Goal: Task Accomplishment & Management: Use online tool/utility

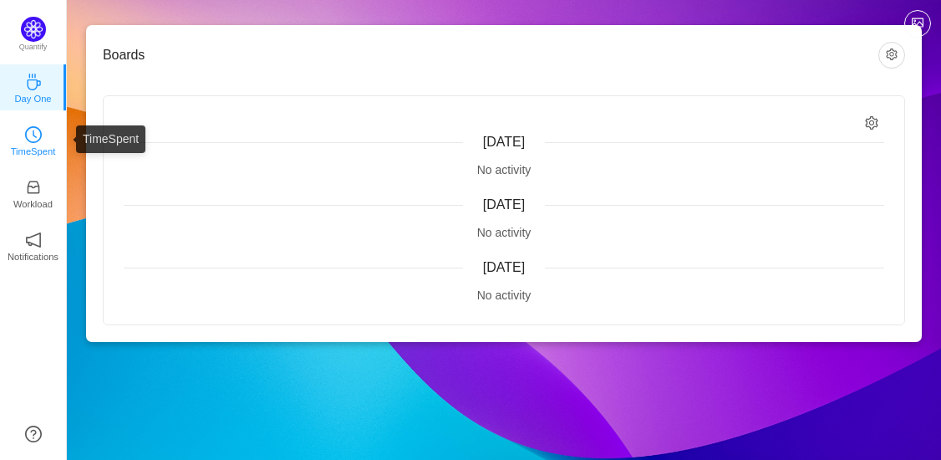
click at [42, 134] on link "TimeSpent" at bounding box center [33, 139] width 17 height 17
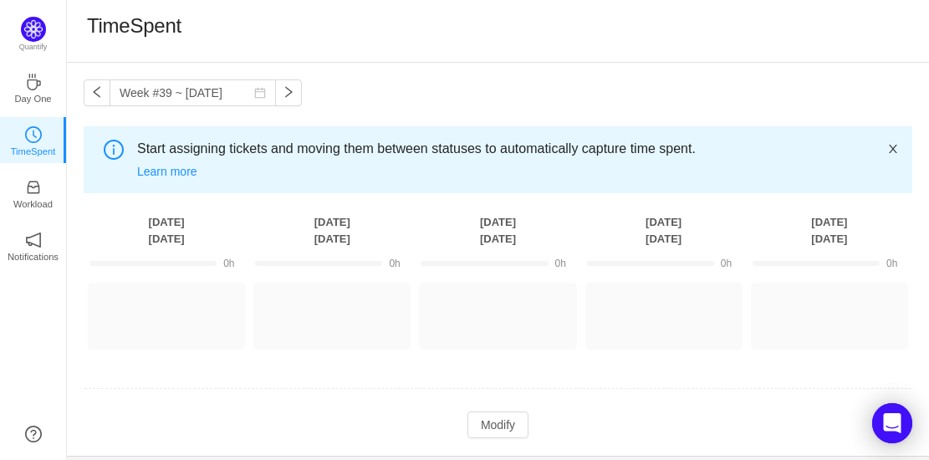
click at [892, 150] on icon "icon: close" at bounding box center [893, 149] width 12 height 12
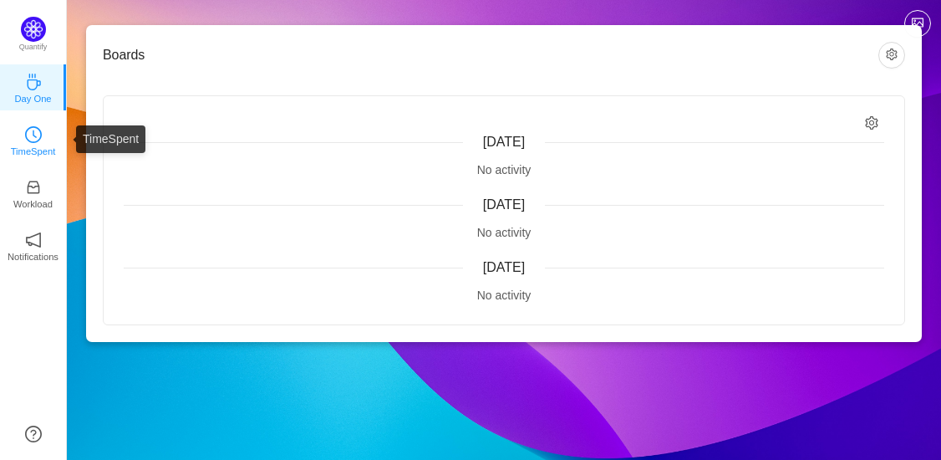
click at [25, 131] on link "TimeSpent" at bounding box center [33, 139] width 17 height 17
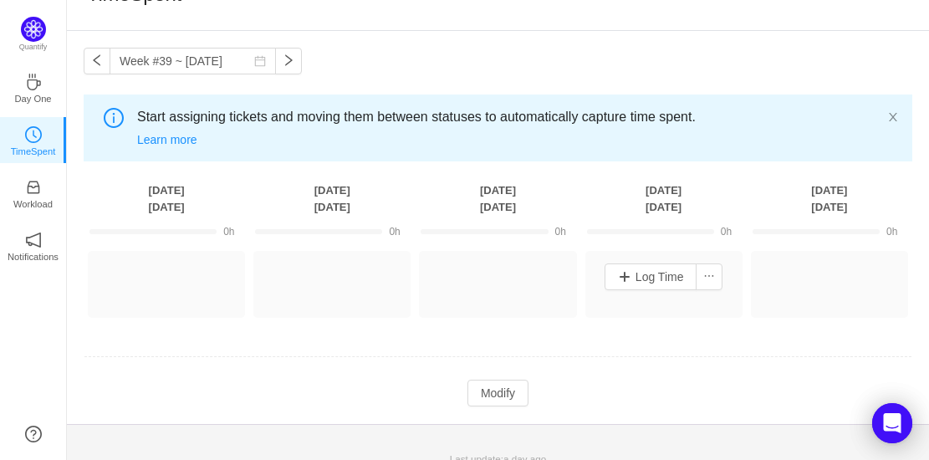
scroll to position [48, 0]
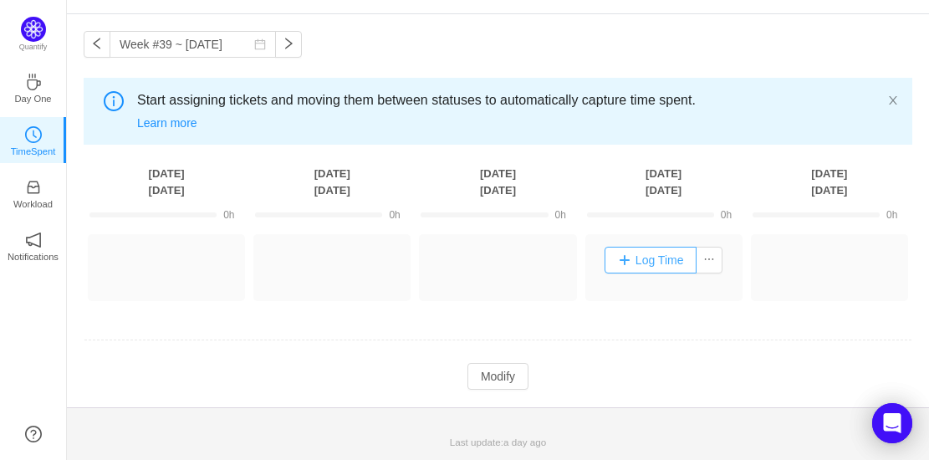
click at [642, 268] on button "Log Time" at bounding box center [650, 260] width 93 height 27
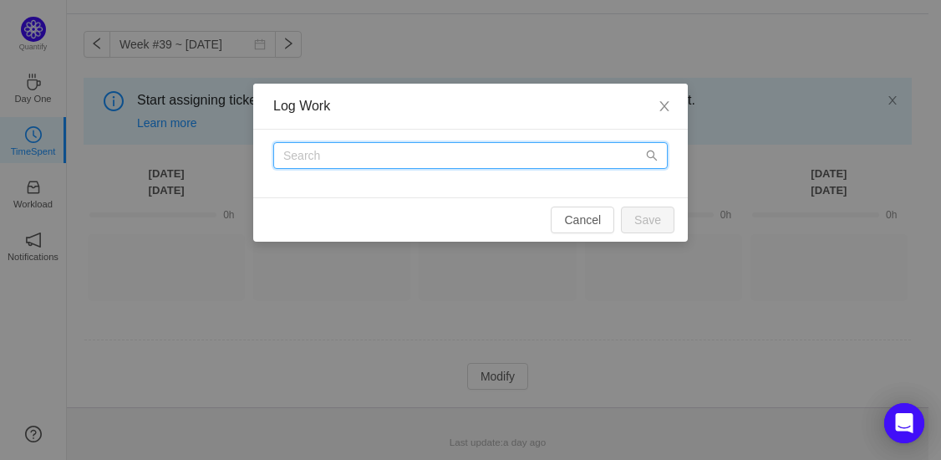
click at [574, 161] on input "text" at bounding box center [470, 155] width 395 height 27
click at [649, 158] on icon "icon: search" at bounding box center [652, 156] width 12 height 12
click at [651, 155] on icon "icon: search" at bounding box center [652, 156] width 12 height 12
click at [501, 155] on input "text" at bounding box center [470, 155] width 395 height 27
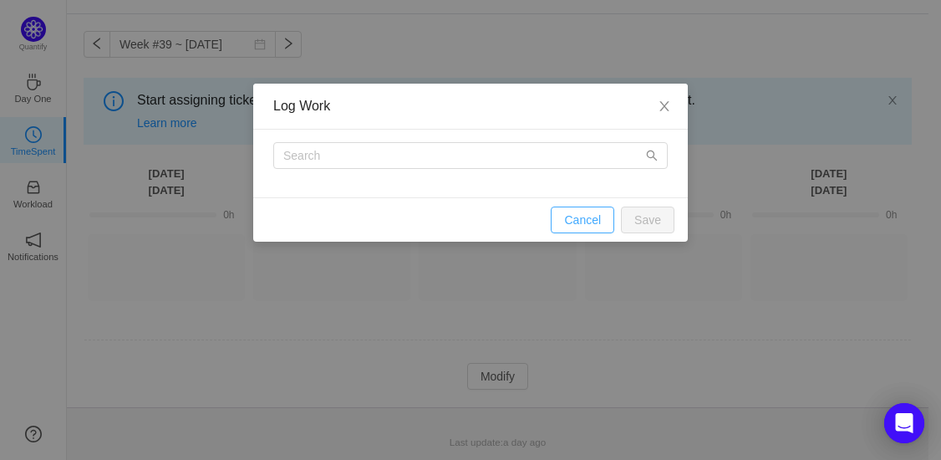
click at [580, 216] on button "Cancel" at bounding box center [583, 219] width 64 height 27
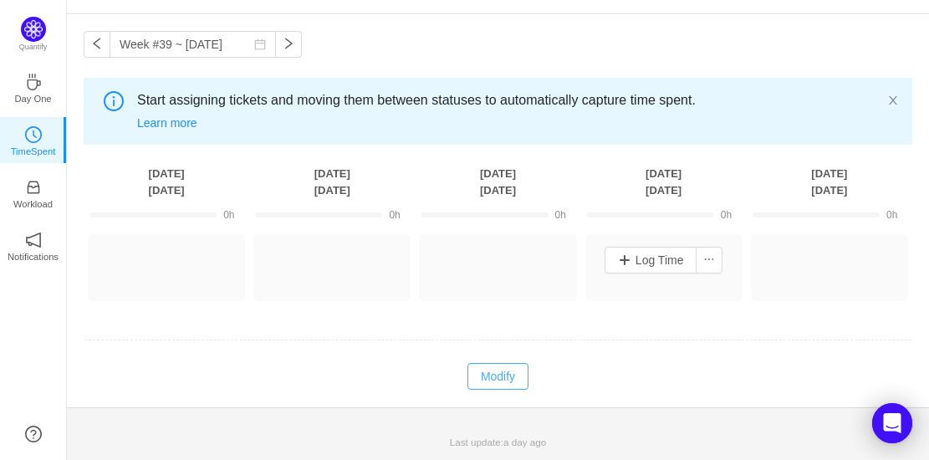
click at [491, 371] on button "Modify" at bounding box center [497, 376] width 61 height 27
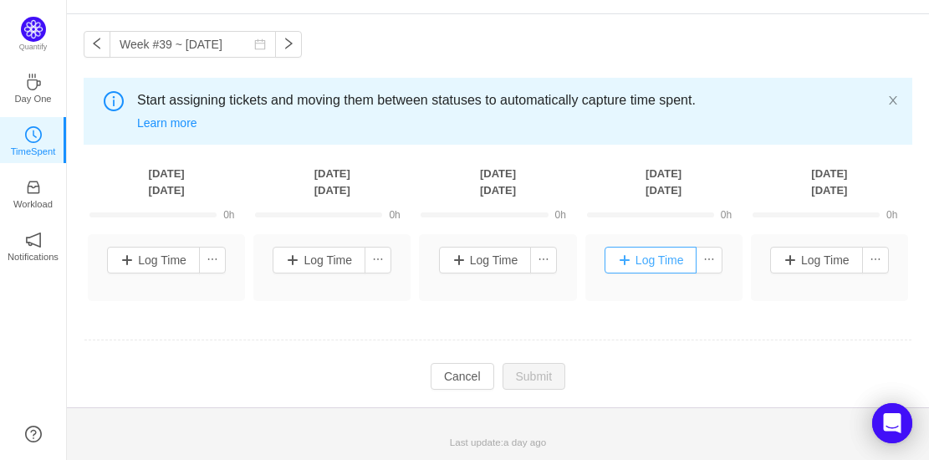
click at [652, 268] on button "Log Time" at bounding box center [650, 260] width 93 height 27
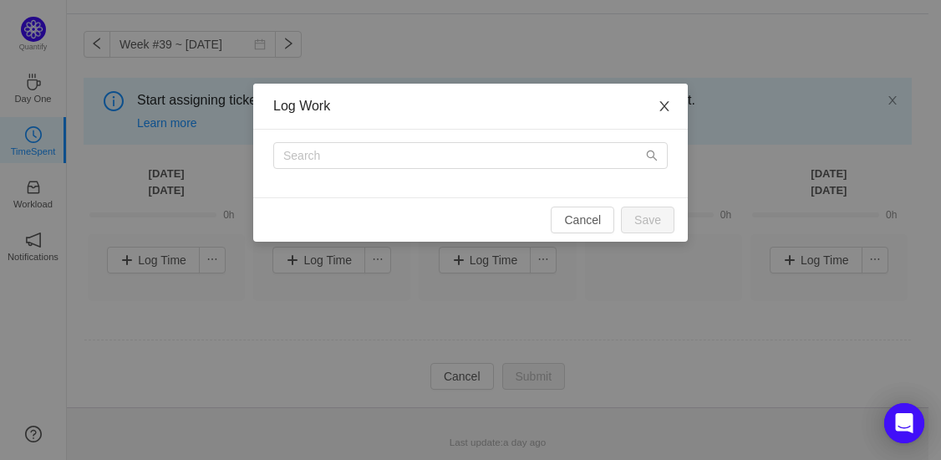
click at [654, 103] on span "Close" at bounding box center [664, 107] width 47 height 47
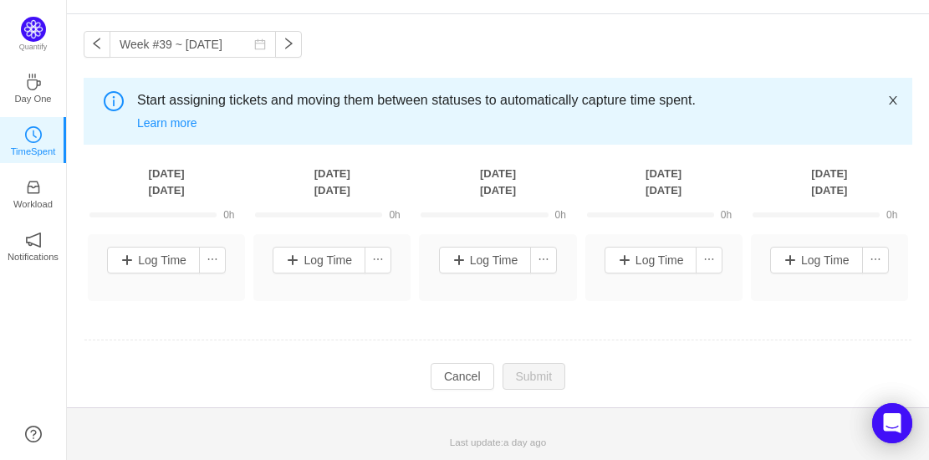
click at [890, 99] on icon "icon: close" at bounding box center [893, 100] width 12 height 12
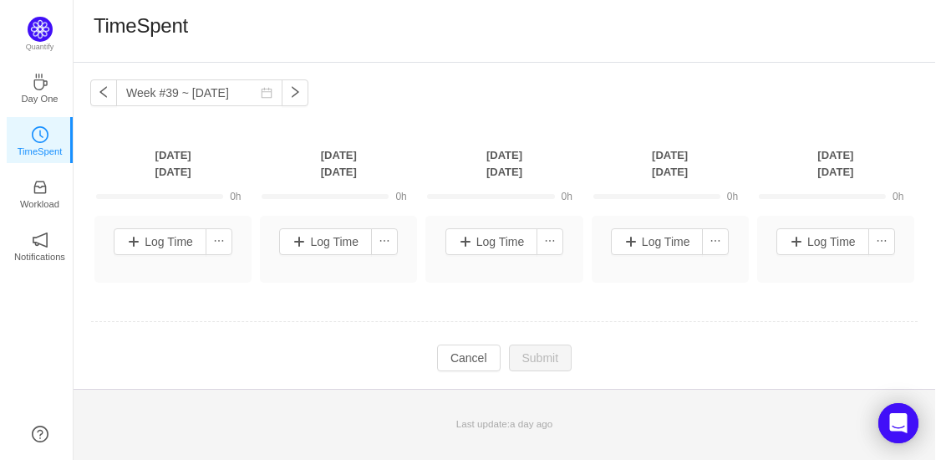
scroll to position [0, 0]
